Goal: Information Seeking & Learning: Learn about a topic

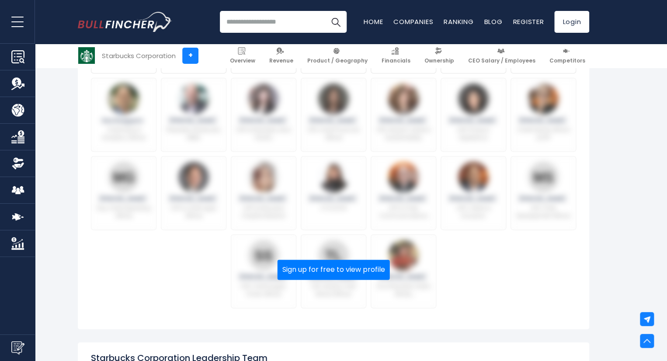
scroll to position [410, 0]
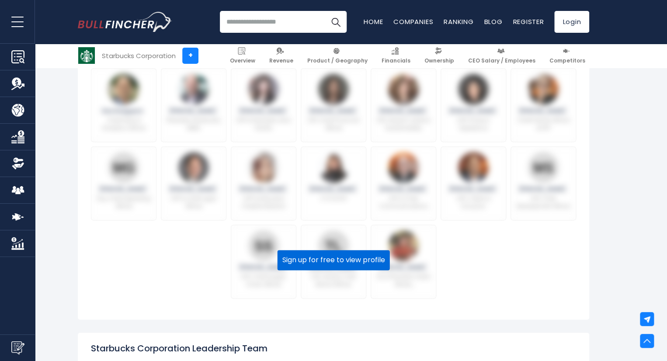
click at [339, 263] on button "Sign up for free to view profile" at bounding box center [334, 260] width 112 height 20
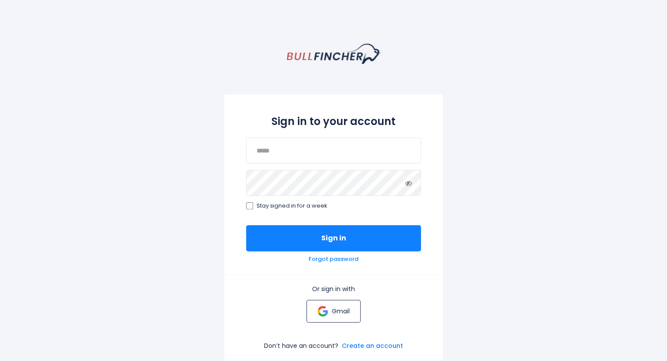
click at [339, 311] on p "Gmail" at bounding box center [341, 311] width 18 height 8
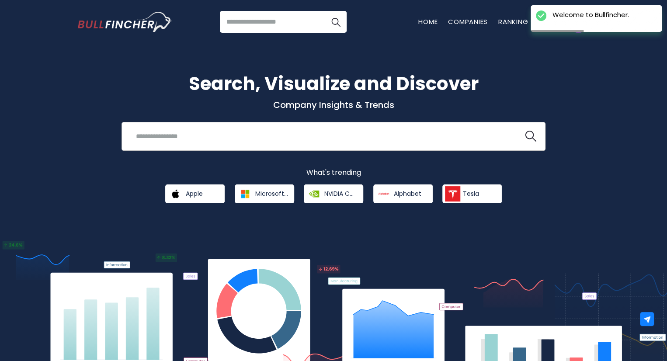
click at [243, 130] on input "search" at bounding box center [323, 136] width 384 height 16
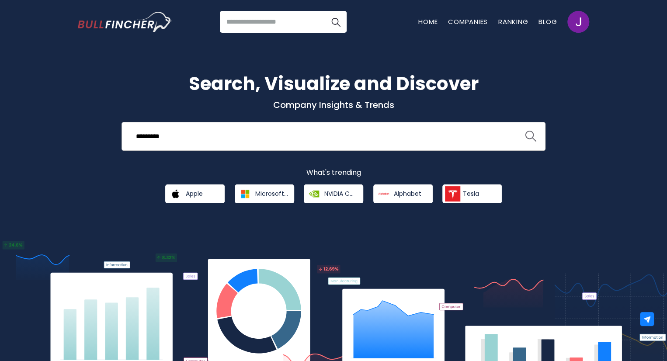
type input "*********"
click at [526, 136] on img "search icon" at bounding box center [530, 136] width 11 height 11
click at [531, 135] on img "search icon" at bounding box center [530, 136] width 11 height 11
click at [271, 23] on input "search" at bounding box center [283, 22] width 127 height 22
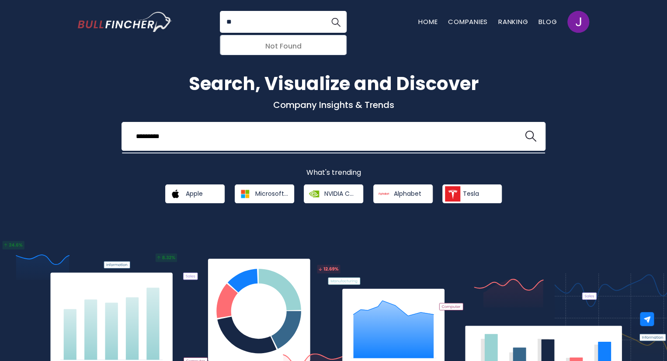
type input "*"
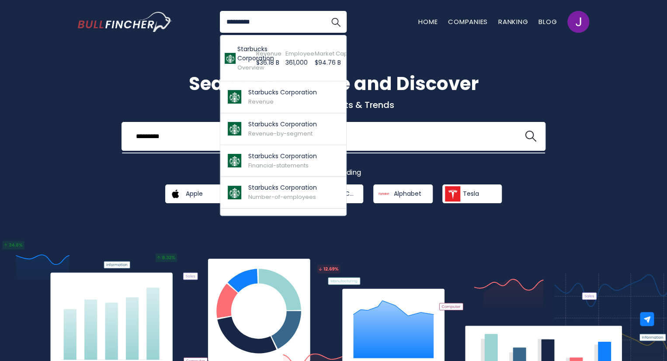
type input "*********"
click at [325, 11] on button "Search" at bounding box center [336, 22] width 22 height 22
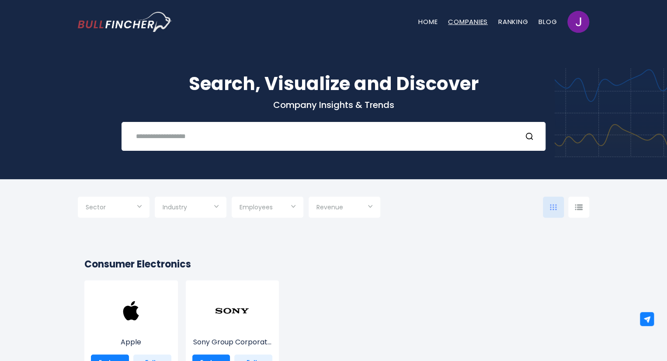
click at [470, 22] on link "Companies" at bounding box center [468, 21] width 40 height 9
click at [190, 138] on input "text" at bounding box center [323, 136] width 384 height 16
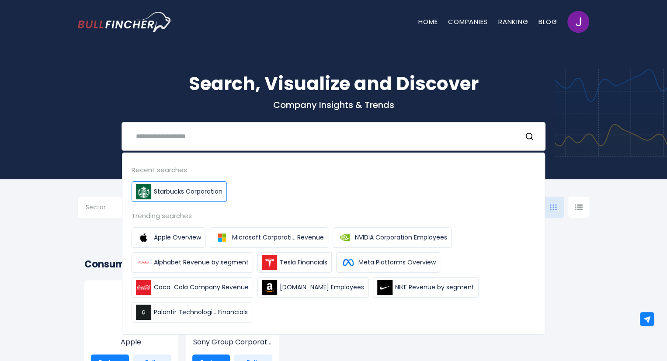
click at [166, 192] on span "Starbucks Corporation" at bounding box center [188, 191] width 69 height 9
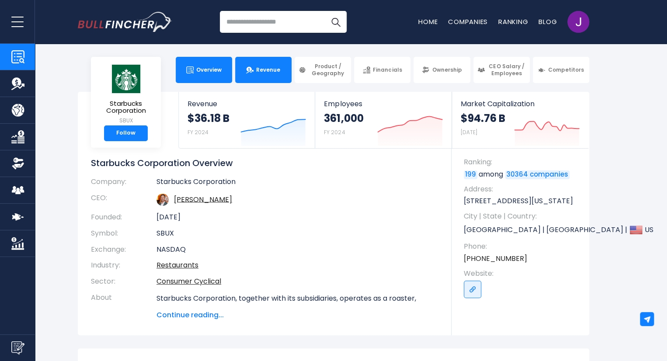
click at [266, 73] on span "Revenue" at bounding box center [268, 69] width 24 height 7
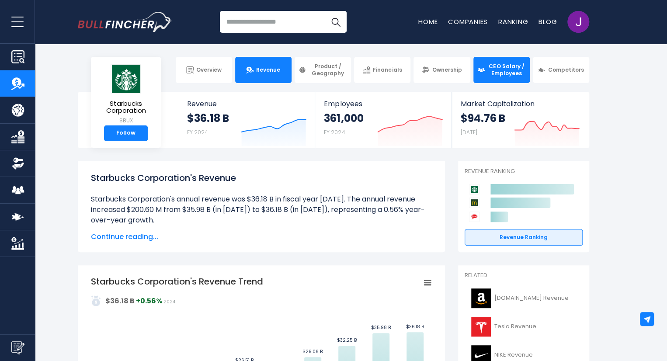
click at [495, 65] on span "CEO Salary / Employees" at bounding box center [507, 70] width 38 height 14
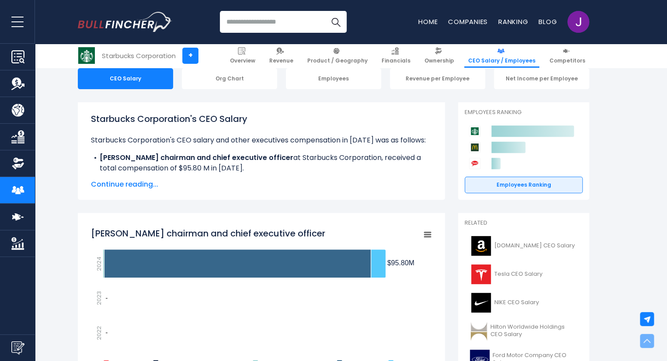
scroll to position [89, 0]
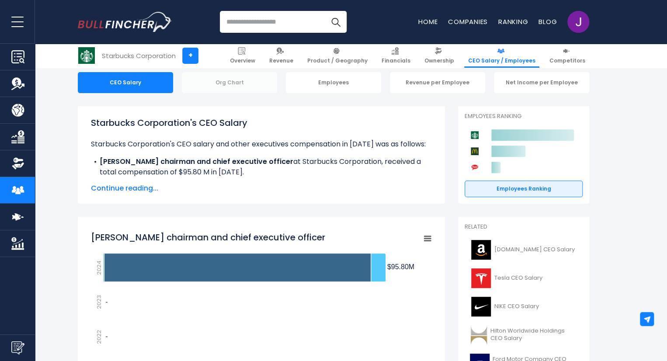
click at [225, 83] on div "Org Chart" at bounding box center [229, 82] width 95 height 21
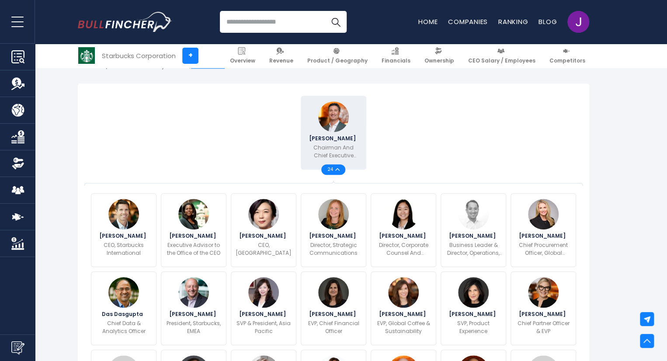
scroll to position [212, 0]
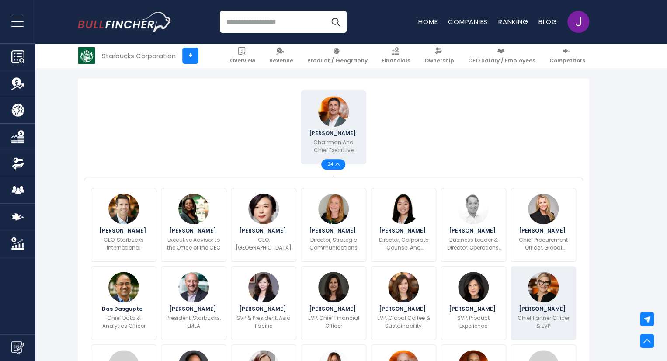
click at [568, 291] on div "Sara Kelly Chief Partner Officer & EVP" at bounding box center [544, 303] width 66 height 74
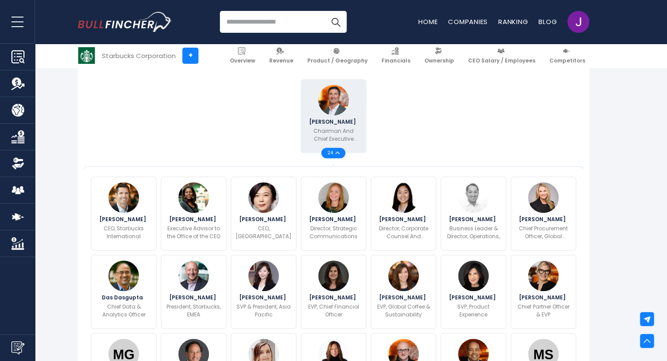
scroll to position [218, 0]
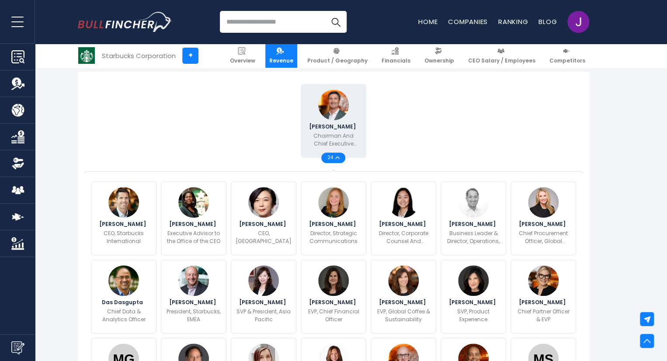
click at [284, 51] on img at bounding box center [279, 50] width 7 height 7
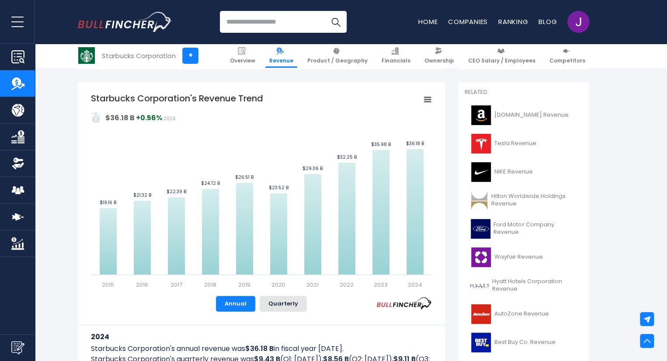
scroll to position [189, 0]
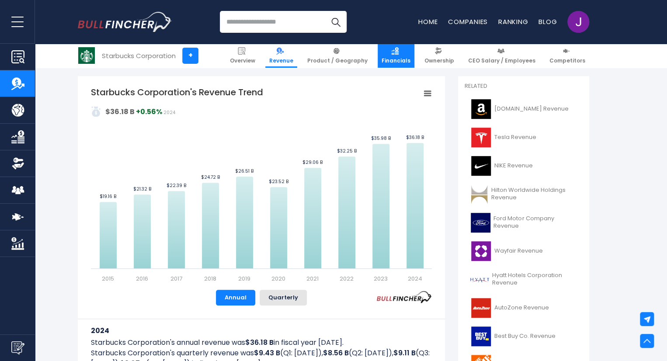
click at [399, 52] on img at bounding box center [394, 50] width 7 height 7
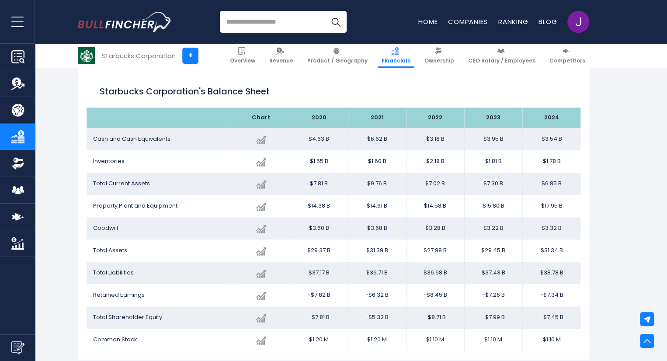
scroll to position [407, 0]
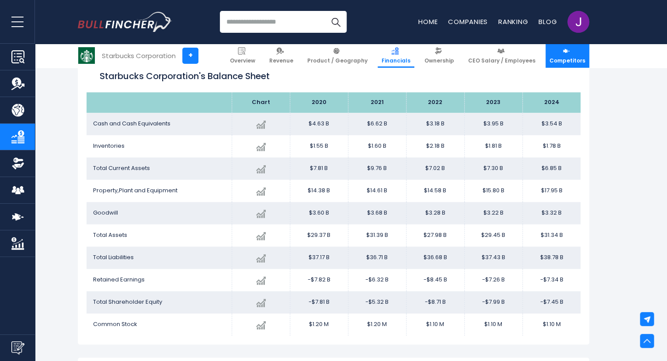
click at [563, 55] on link "Competitors" at bounding box center [568, 56] width 44 height 24
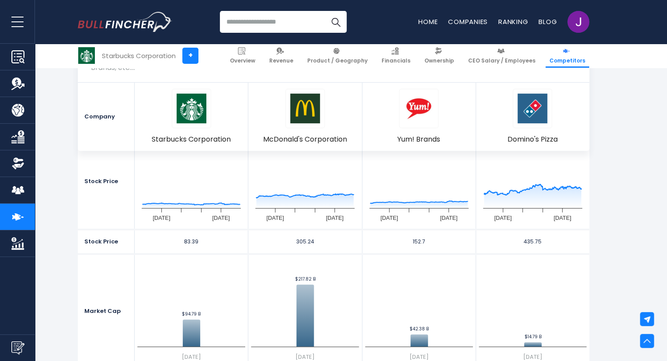
scroll to position [8, 0]
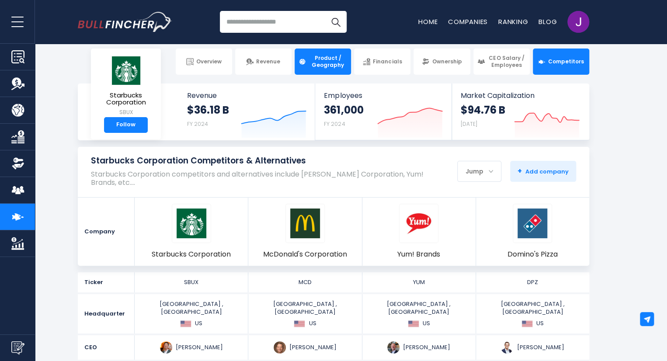
click at [320, 59] on span "Product / Geography" at bounding box center [328, 62] width 38 height 14
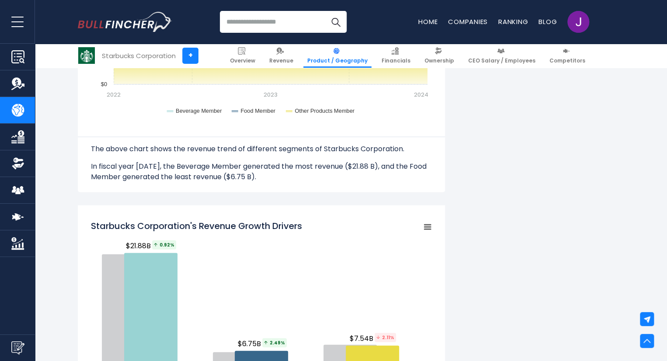
scroll to position [368, 0]
